Goal: Information Seeking & Learning: Learn about a topic

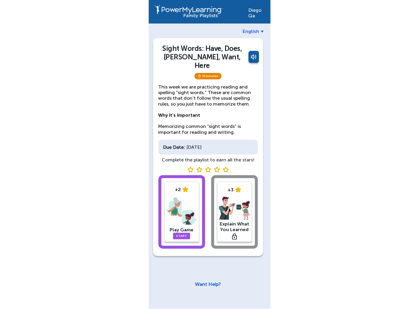
drag, startPoint x: 240, startPoint y: 139, endPoint x: 149, endPoint y: 139, distance: 91.6
click at [149, 139] on div "[PERSON_NAME] English Sight Words: Have, Does, Said, Want, Here 15 minutes This…" at bounding box center [210, 154] width 122 height 309
click at [183, 233] on link "Start" at bounding box center [181, 236] width 17 height 6
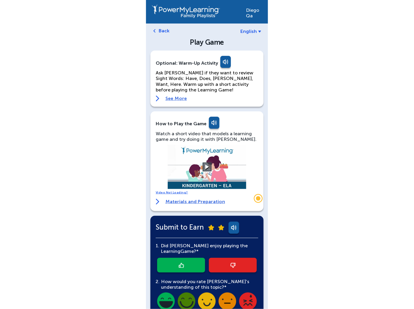
click at [225, 61] on link at bounding box center [225, 63] width 12 height 14
click at [223, 62] on link at bounding box center [225, 63] width 12 height 14
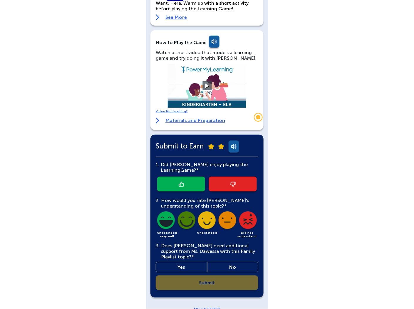
scroll to position [89, 0]
